Goal: Task Accomplishment & Management: Complete application form

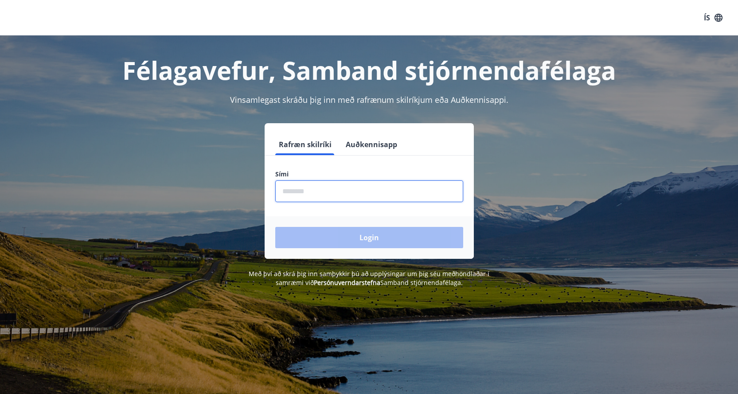
click at [295, 192] on input "phone" at bounding box center [369, 192] width 188 height 22
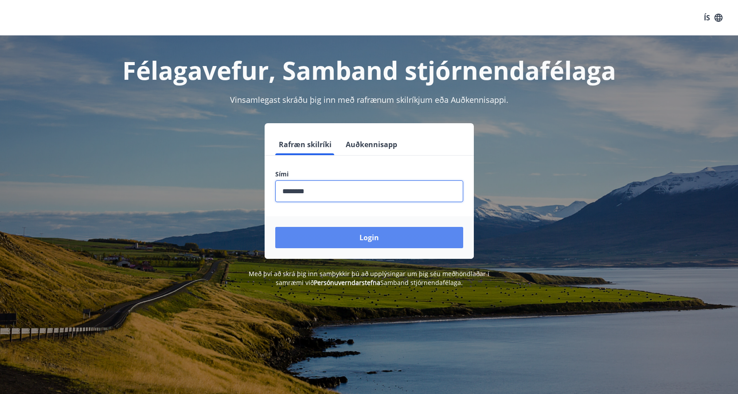
type input "********"
click at [367, 236] on button "Login" at bounding box center [369, 237] width 188 height 21
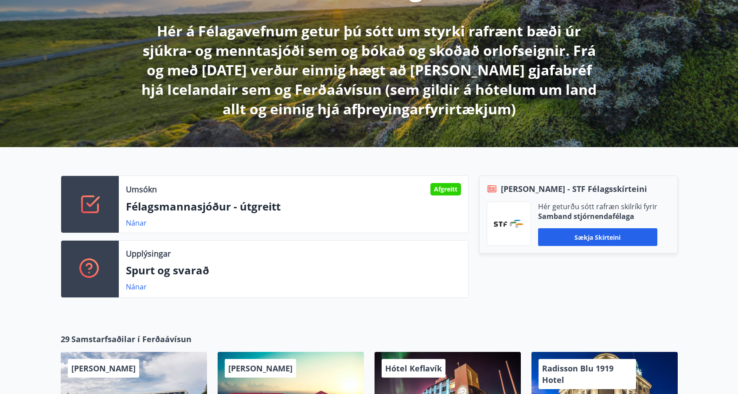
scroll to position [157, 0]
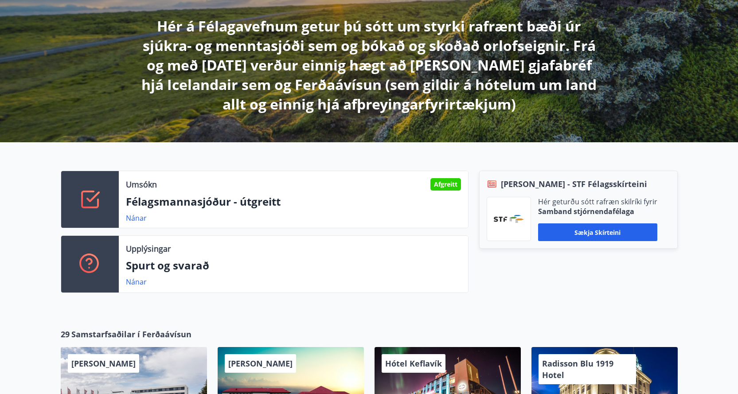
click at [99, 200] on icon at bounding box center [89, 199] width 21 height 21
click at [140, 216] on link "Nánar" at bounding box center [136, 218] width 21 height 10
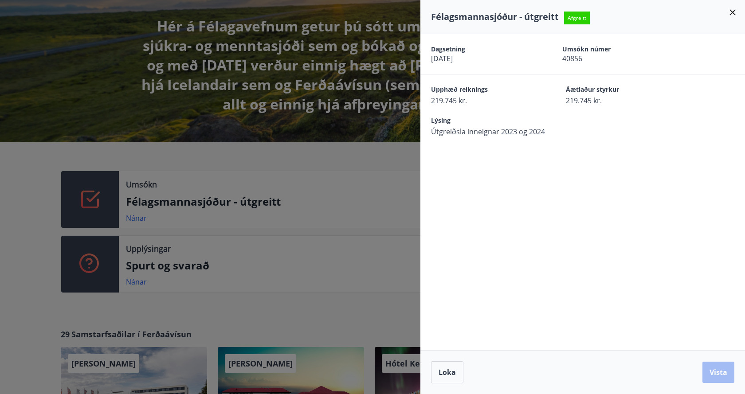
click at [730, 10] on icon at bounding box center [733, 12] width 6 height 6
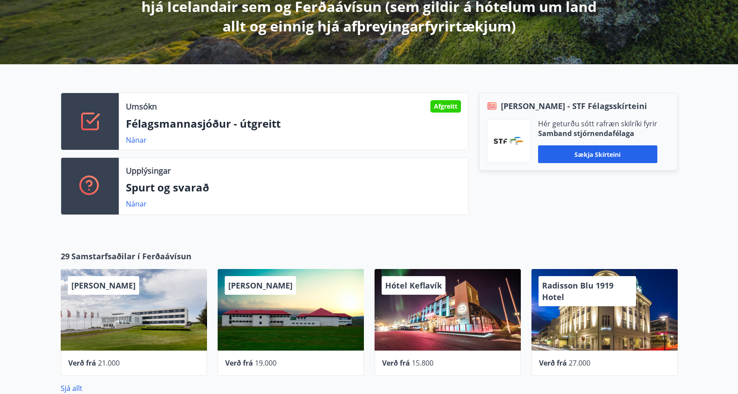
scroll to position [305, 0]
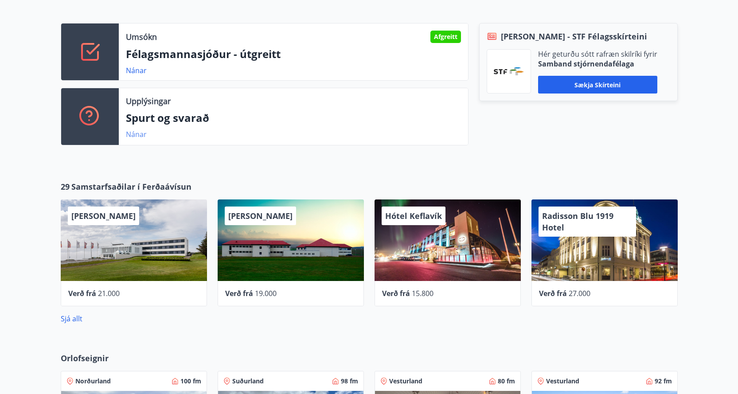
click at [130, 136] on link "Nánar" at bounding box center [136, 135] width 21 height 10
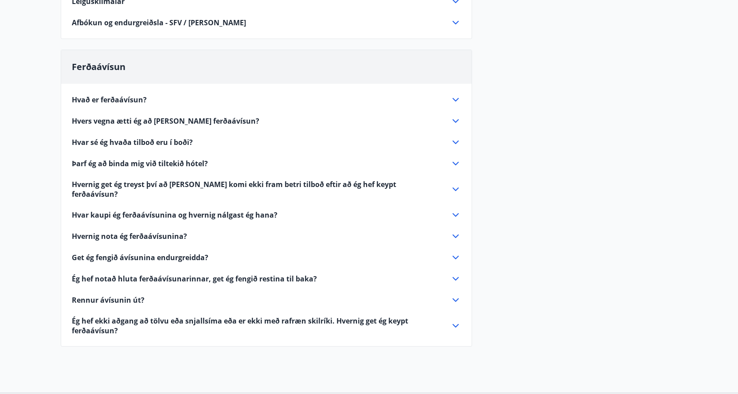
scroll to position [296, 0]
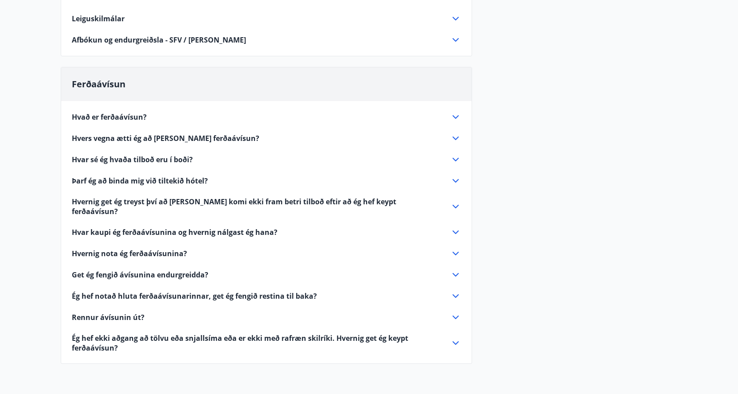
click at [456, 312] on icon at bounding box center [456, 317] width 11 height 11
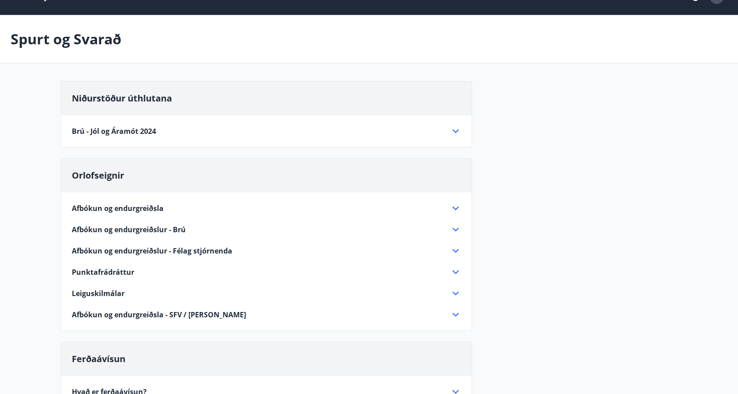
scroll to position [0, 0]
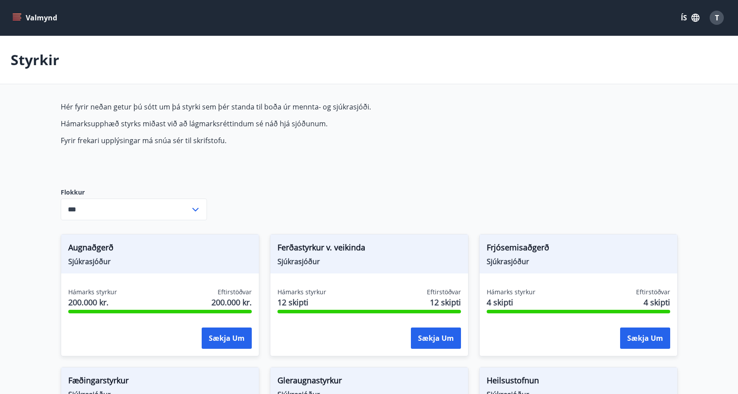
type input "***"
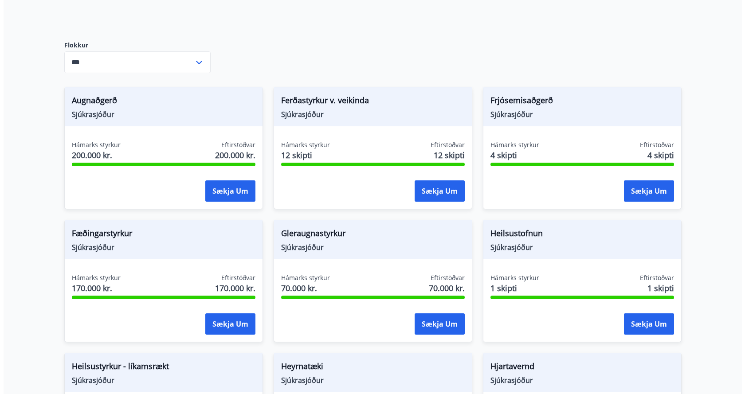
scroll to position [148, 0]
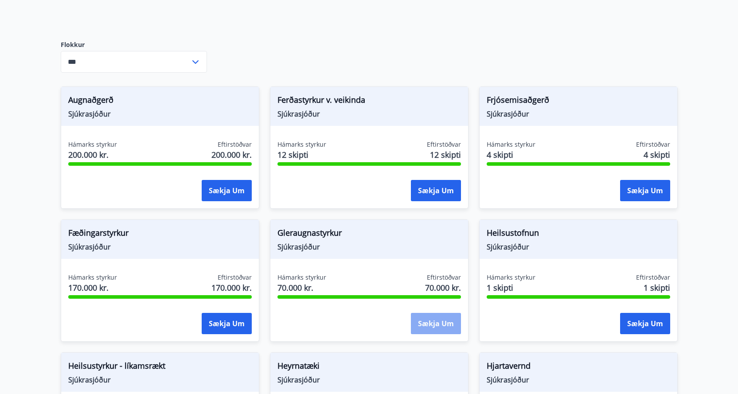
click at [433, 324] on button "Sækja um" at bounding box center [436, 323] width 50 height 21
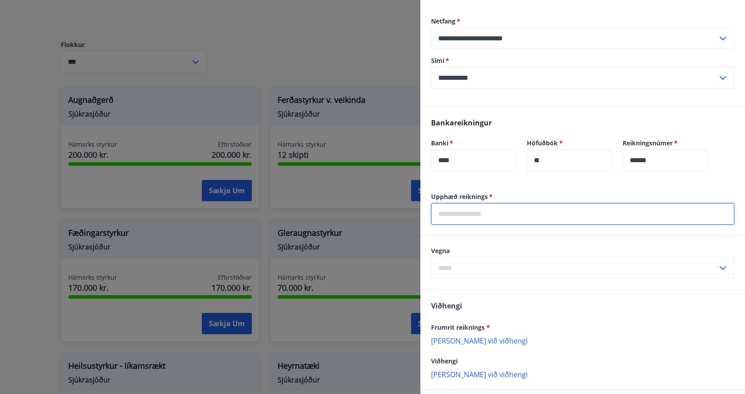
click at [439, 213] on input "text" at bounding box center [582, 214] width 303 height 22
click at [436, 265] on div "Vegna ​" at bounding box center [582, 263] width 303 height 32
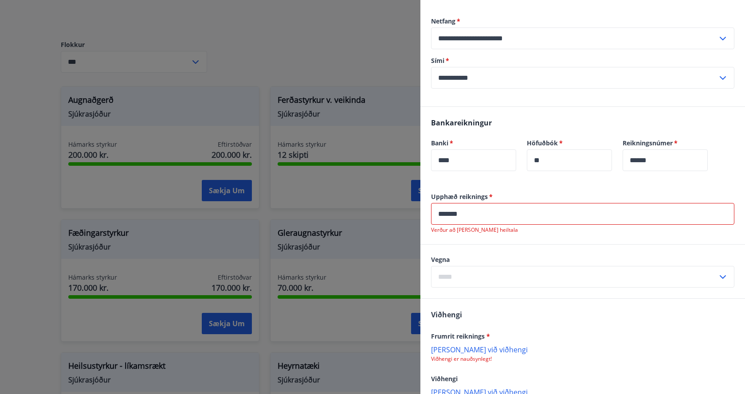
drag, startPoint x: 437, startPoint y: 214, endPoint x: 442, endPoint y: 213, distance: 5.0
click at [437, 214] on input "*******" at bounding box center [582, 214] width 303 height 22
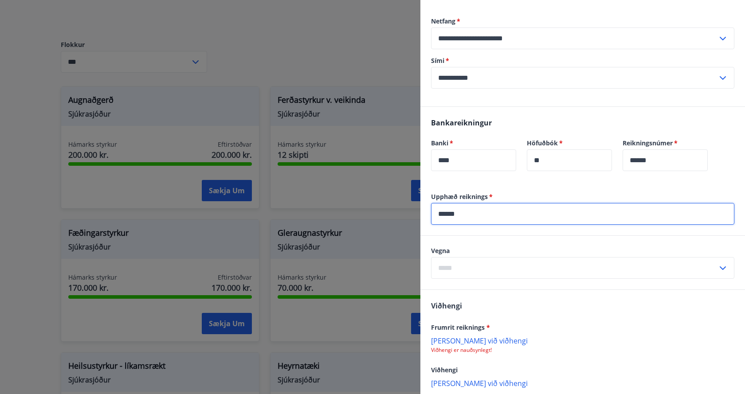
type input "******"
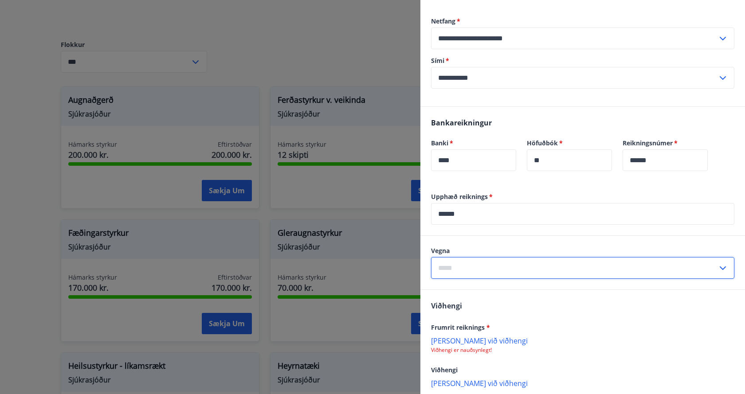
click at [440, 266] on input "text" at bounding box center [574, 268] width 287 height 22
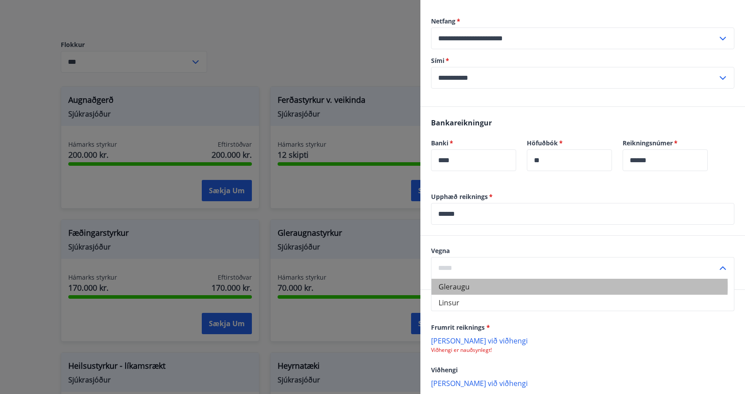
click at [456, 287] on li "Gleraugu" at bounding box center [583, 287] width 302 height 16
type input "********"
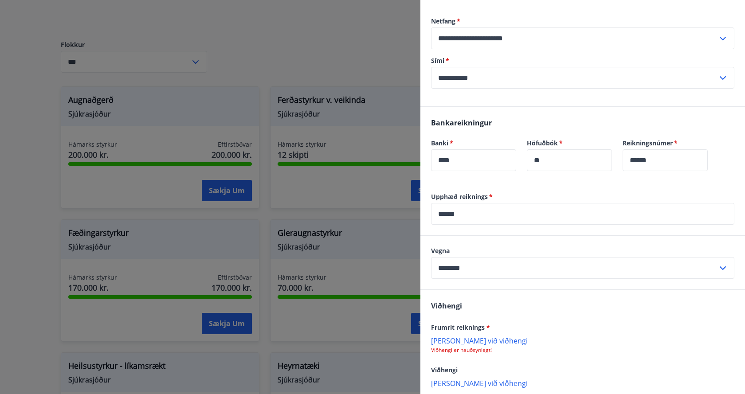
scroll to position [196, 0]
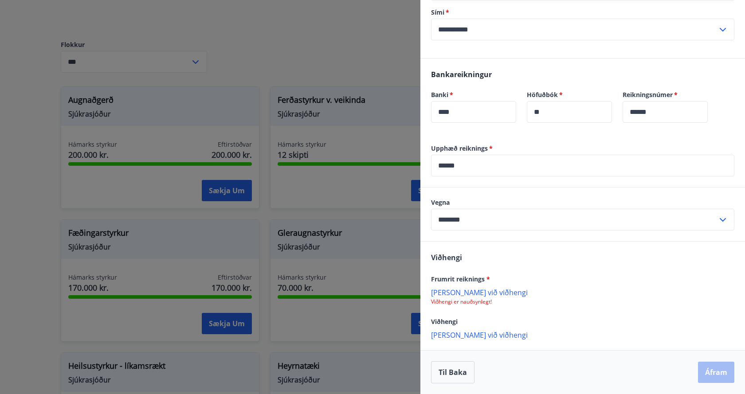
click at [458, 292] on p "Bæta við viðhengi" at bounding box center [582, 292] width 303 height 9
drag, startPoint x: 471, startPoint y: 299, endPoint x: 561, endPoint y: 372, distance: 115.5
click at [561, 372] on div "Til baka Áfram" at bounding box center [582, 373] width 303 height 22
click at [707, 374] on button "Áfram" at bounding box center [716, 373] width 36 height 21
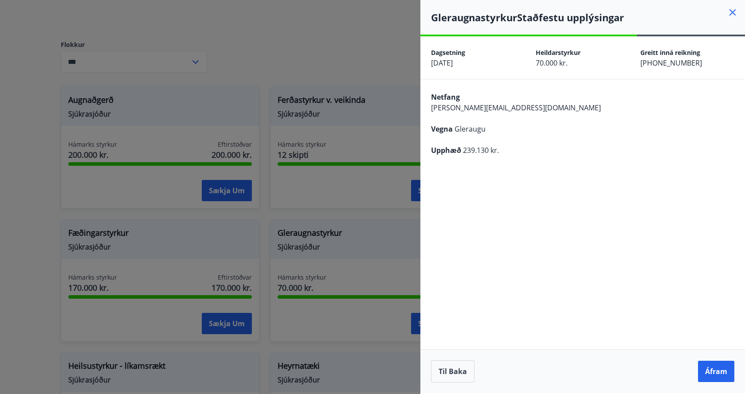
scroll to position [0, 0]
click at [715, 371] on button "Áfram" at bounding box center [716, 371] width 36 height 21
